Goal: Task Accomplishment & Management: Manage account settings

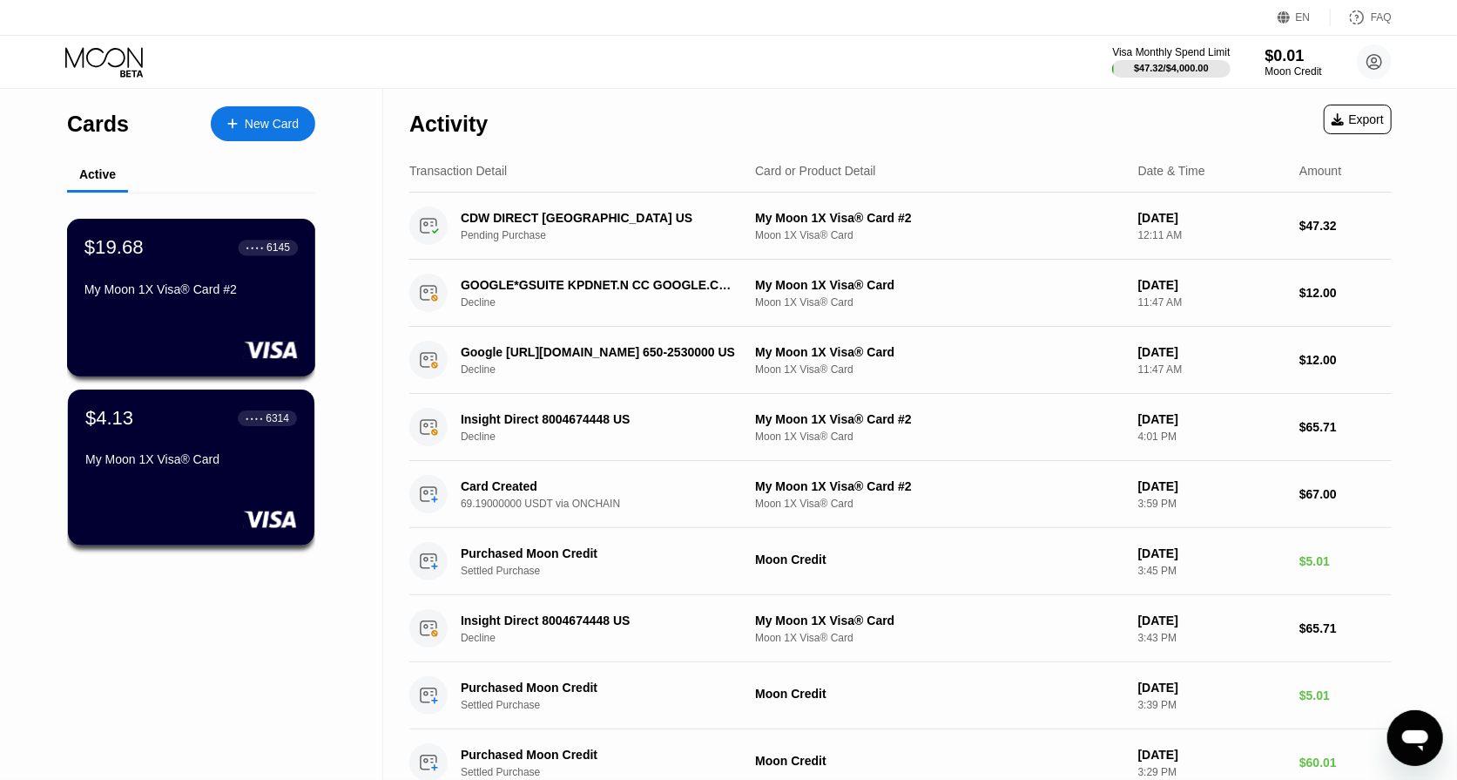
click at [198, 269] on div "$19.68 ● ● ● ● 6145 My Moon 1X Visa® Card #2" at bounding box center [190, 269] width 213 height 67
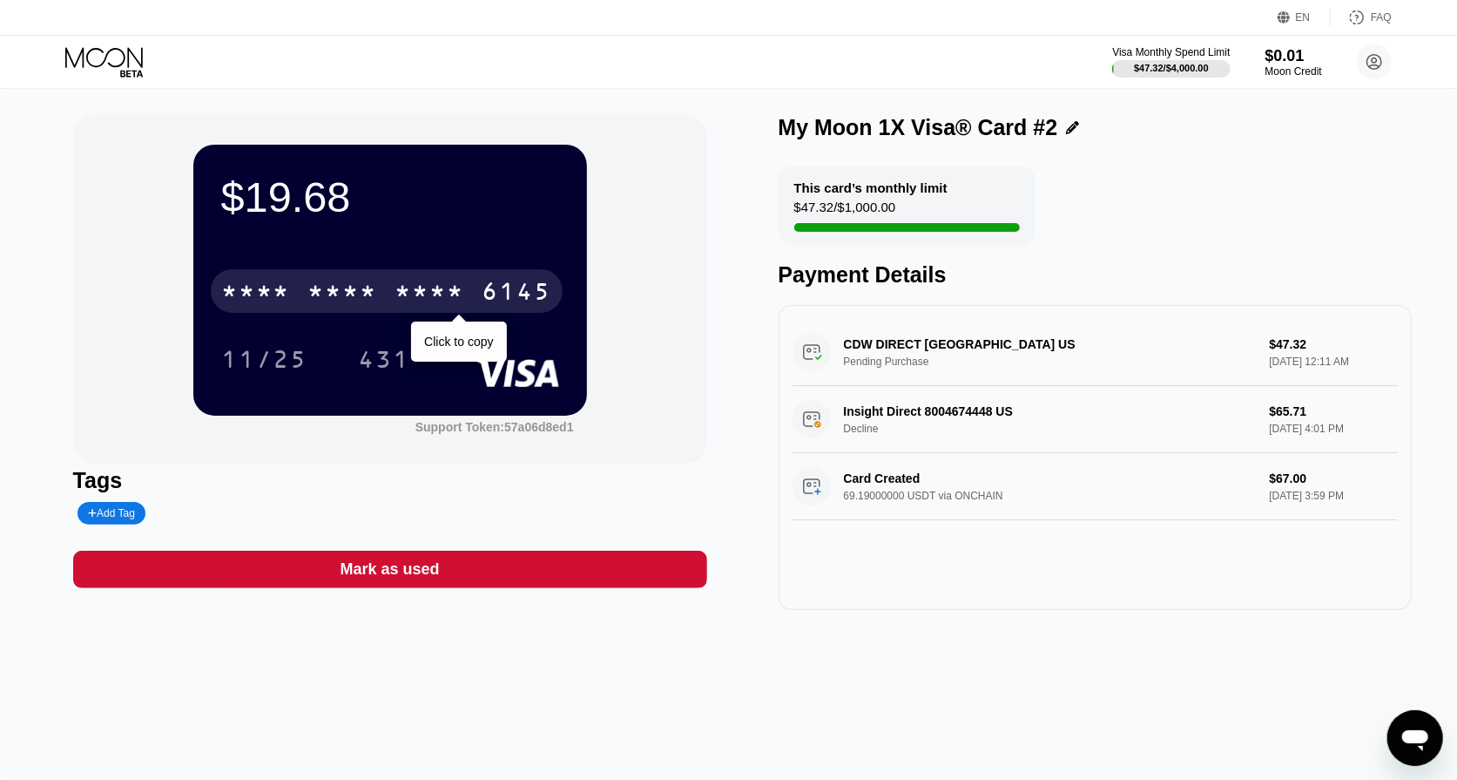
click at [470, 285] on div "* * * * * * * * * * * * 6145" at bounding box center [387, 291] width 352 height 44
click at [491, 298] on div "6145" at bounding box center [518, 294] width 70 height 28
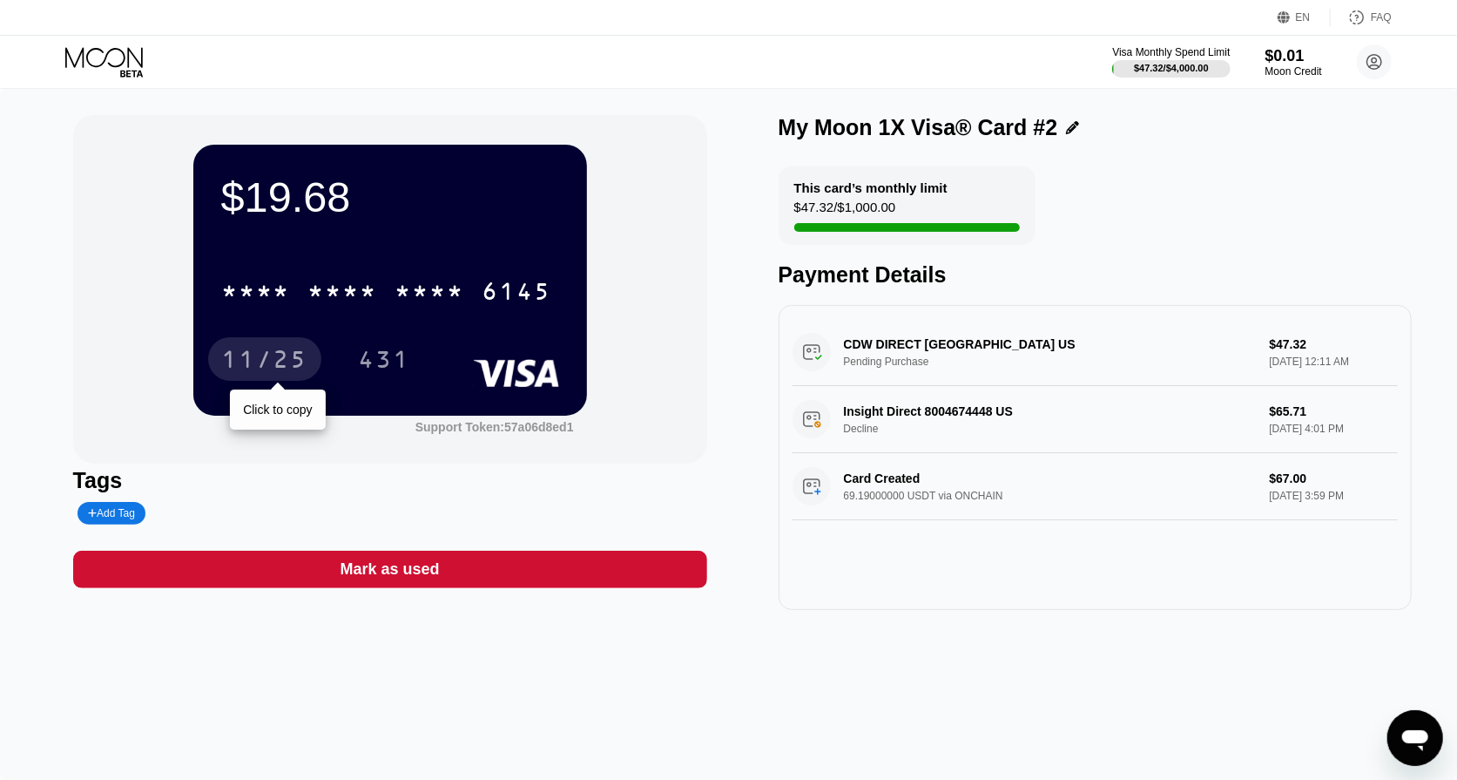
click at [283, 362] on div "11/25" at bounding box center [264, 362] width 87 height 28
